Goal: Task Accomplishment & Management: Manage account settings

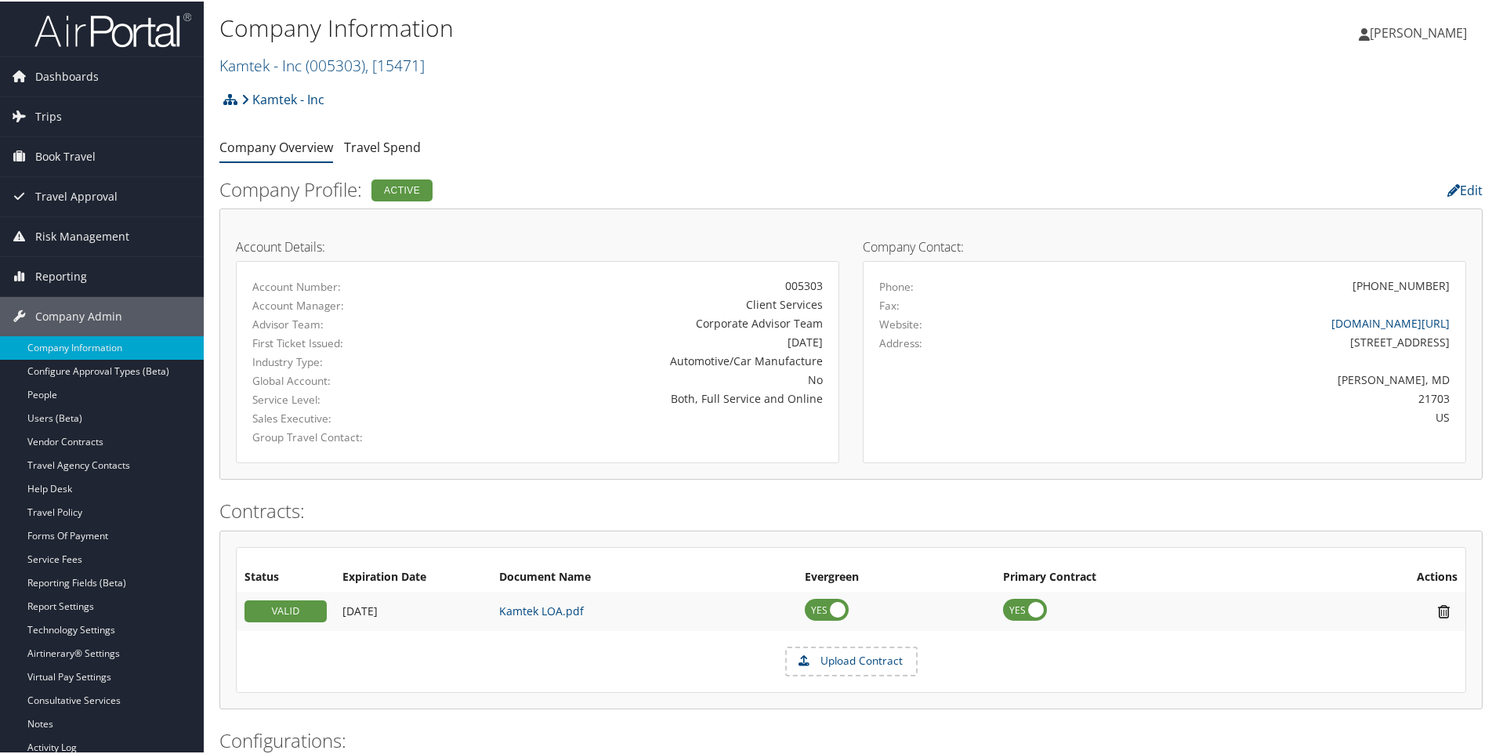
click at [446, 61] on h2 "Kamtek - Inc ( 005303 ) , [ 15471 ]" at bounding box center [640, 62] width 842 height 27
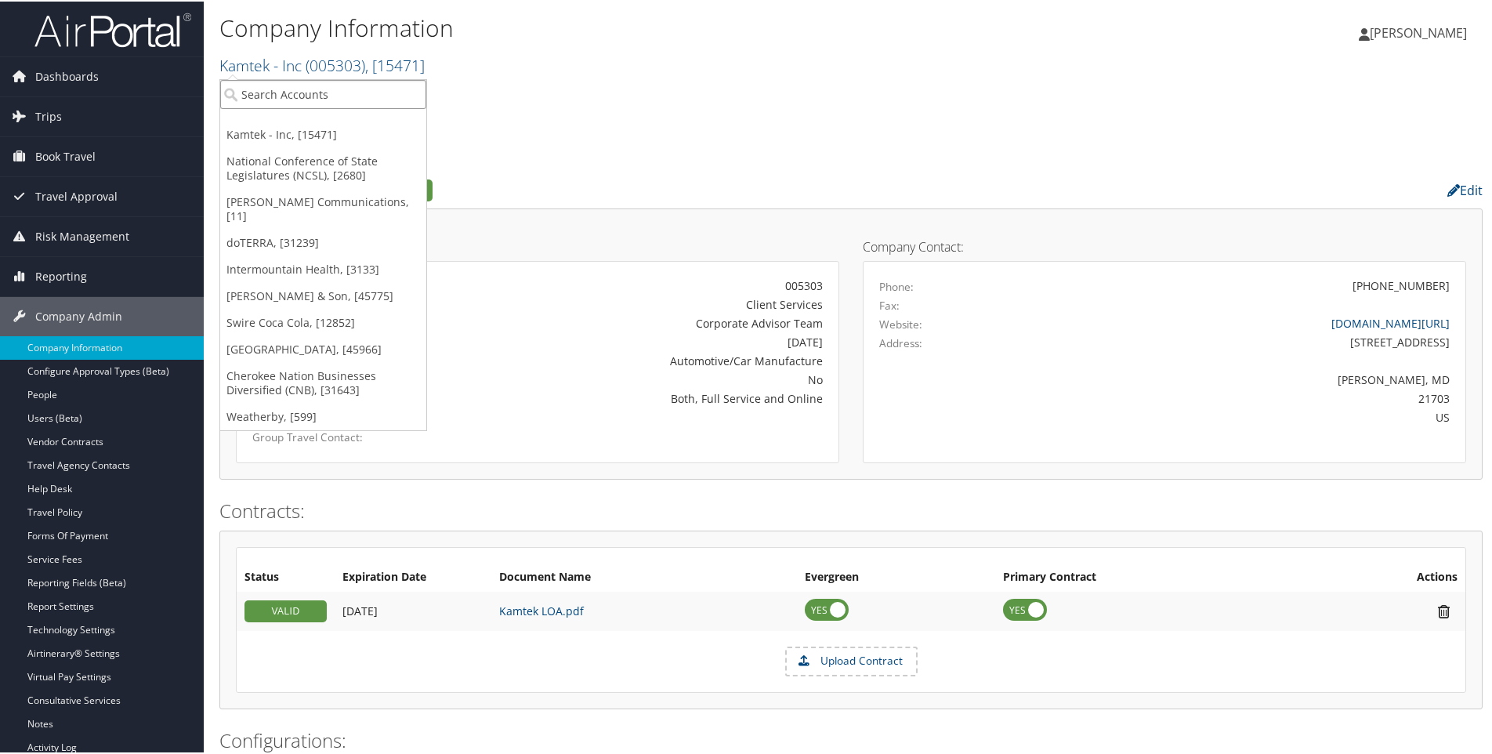
click at [334, 97] on input "search" at bounding box center [323, 92] width 206 height 29
type input "young living"
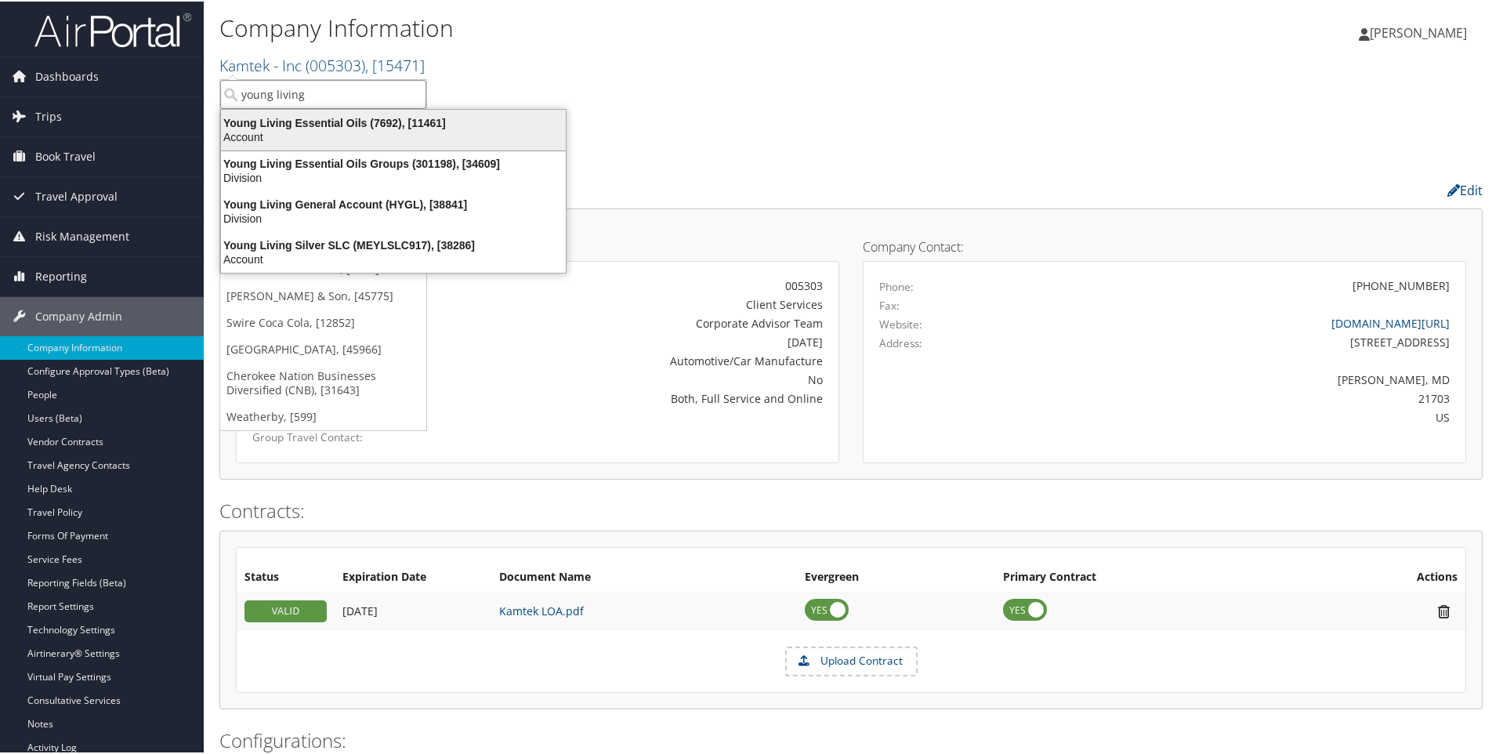
click at [333, 122] on div "Young Living Essential Oils (7692), [11461]" at bounding box center [393, 121] width 363 height 14
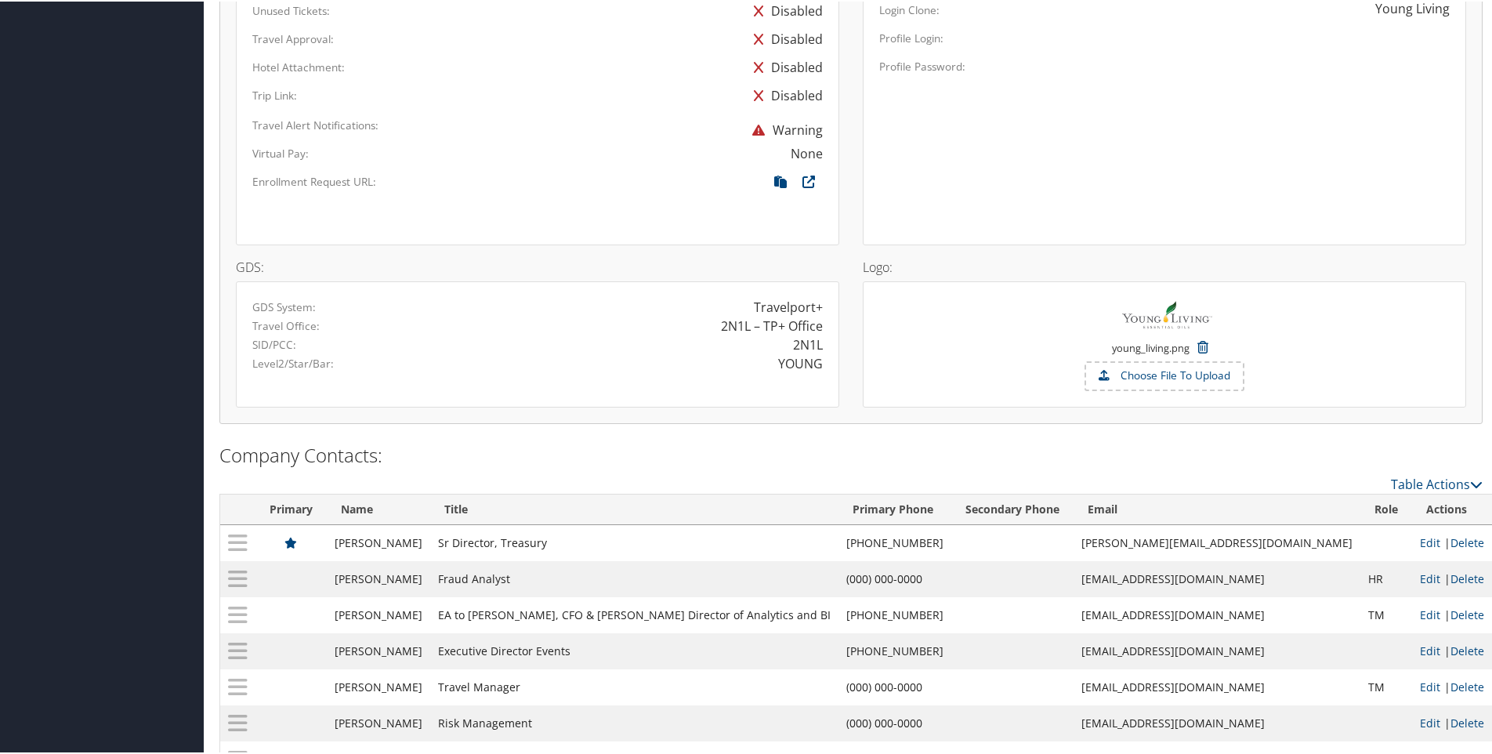
scroll to position [1018, 0]
